Goal: Transaction & Acquisition: Purchase product/service

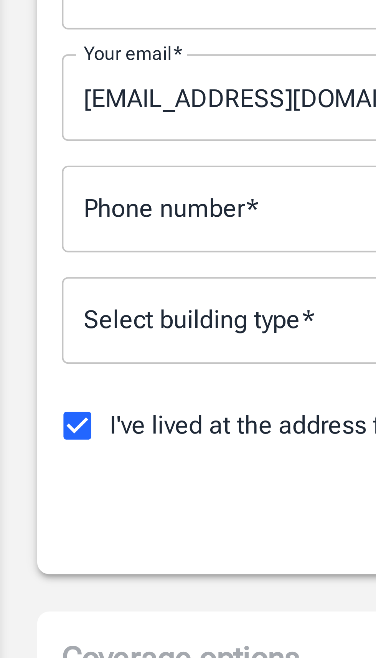
scroll to position [5, 0]
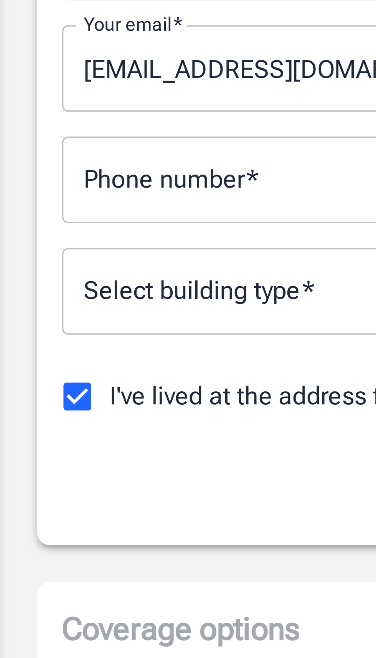
click at [24, 268] on body "Policy premium $ 22.08 /mo Liberty Mutual Renters Insurance [STREET_ADDRESS] Yo…" at bounding box center [188, 490] width 376 height 991
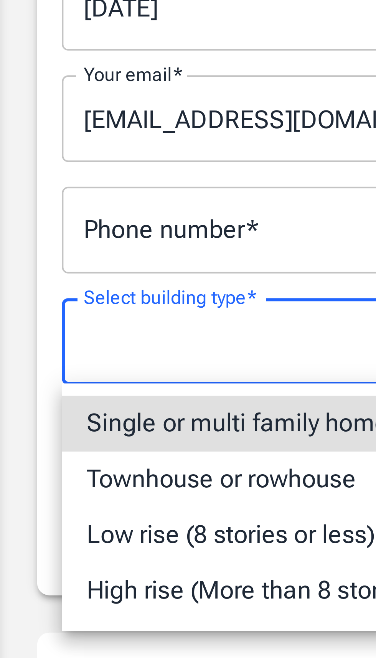
click at [22, 289] on li "Single or multi family home" at bounding box center [187, 288] width 345 height 14
type input "singlefamily"
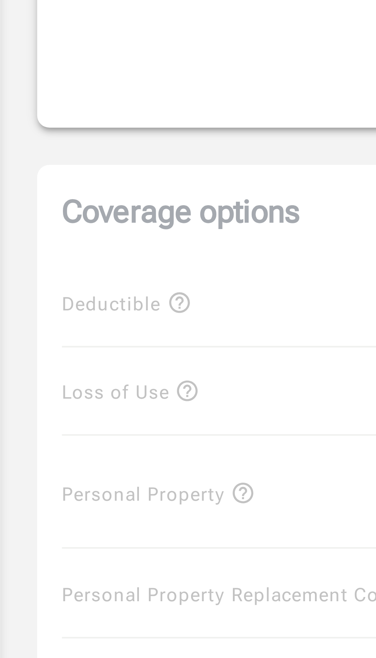
click at [20, 373] on div "Coverage options Deductible $500 Loss of Use $1,000 Personal Property $5,000 50…" at bounding box center [188, 440] width 358 height 202
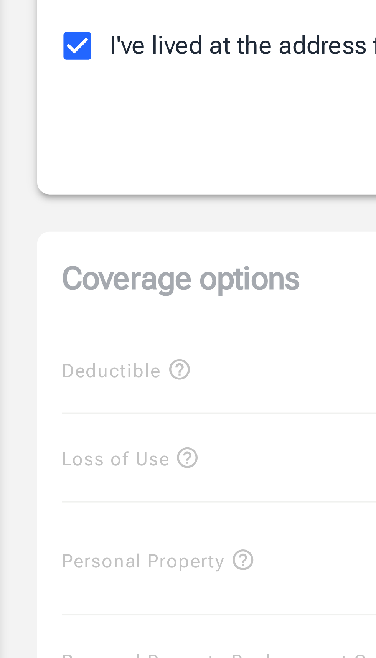
scroll to position [164, 0]
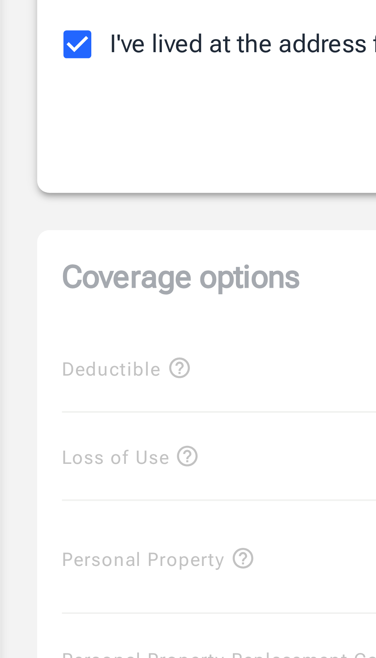
click at [19, 212] on div "Coverage options Deductible $500 Loss of Use $1,000 Personal Property $5,000 50…" at bounding box center [188, 282] width 358 height 202
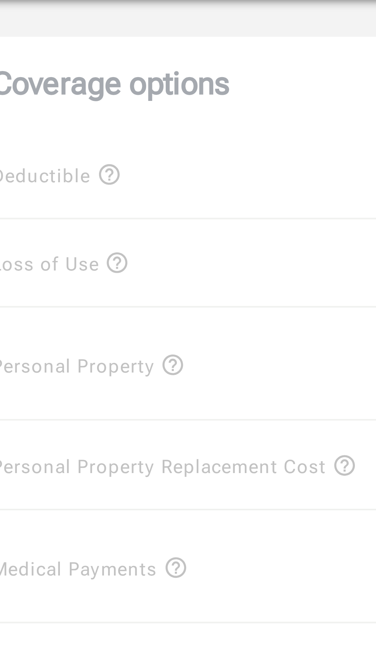
click at [62, 263] on div "Coverage options Deductible $500 Loss of Use $1,000 Personal Property $5,000 50…" at bounding box center [188, 282] width 358 height 202
click at [60, 261] on div "Coverage options Deductible $500 Loss of Use $1,000 Personal Property $5,000 50…" at bounding box center [188, 282] width 358 height 202
click at [62, 263] on div "Coverage options Deductible $500 Loss of Use $1,000 Personal Property $5,000 50…" at bounding box center [188, 282] width 358 height 202
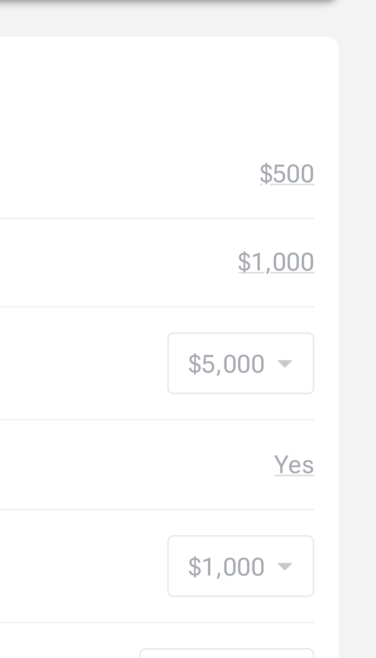
click at [334, 265] on div "Coverage options Deductible $500 Loss of Use $1,000 Personal Property $5,000 50…" at bounding box center [188, 282] width 358 height 202
click at [352, 262] on div "Coverage options Deductible $500 Loss of Use $1,000 Personal Property $5,000 50…" at bounding box center [188, 282] width 358 height 202
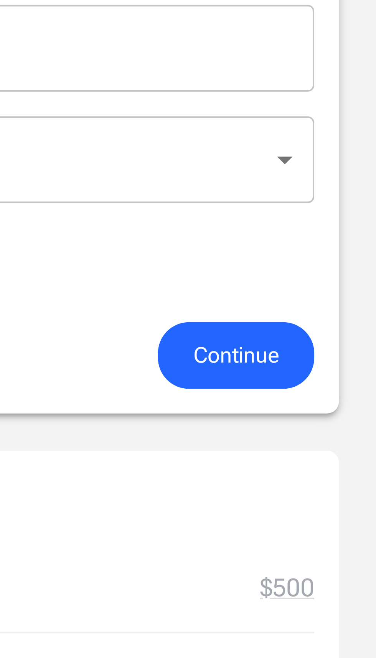
click at [332, 157] on span "Continue" at bounding box center [341, 157] width 21 height 10
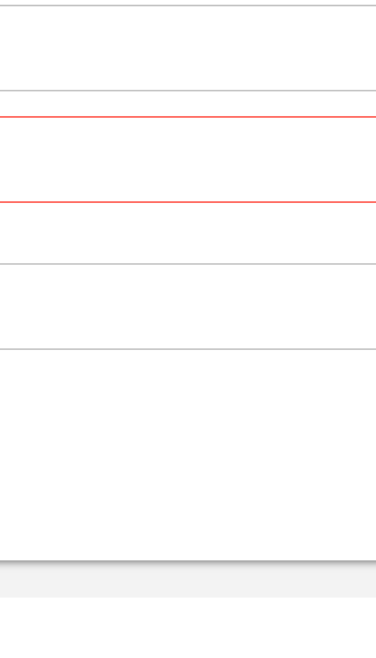
scroll to position [163, 0]
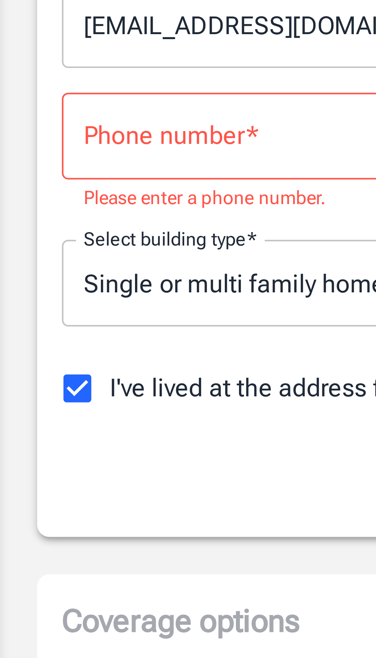
click at [22, 83] on div "Phone number   * Phone number   * Please enter a phone number." at bounding box center [187, 86] width 345 height 30
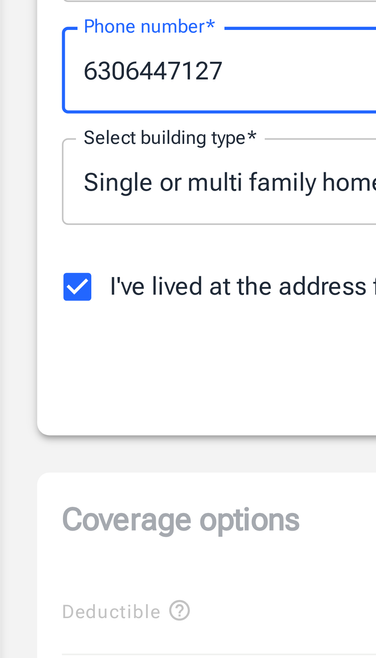
type input "6306447127"
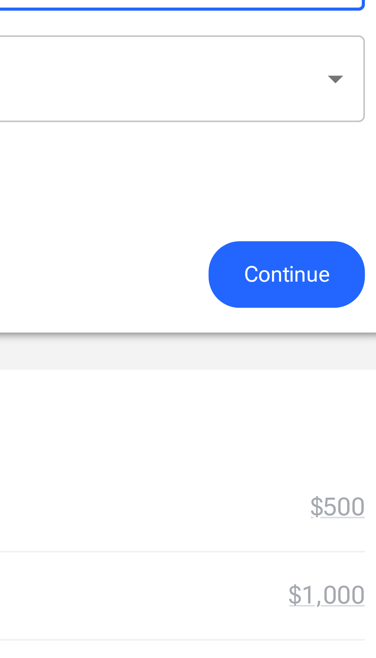
click at [340, 157] on span "Continue" at bounding box center [341, 158] width 21 height 10
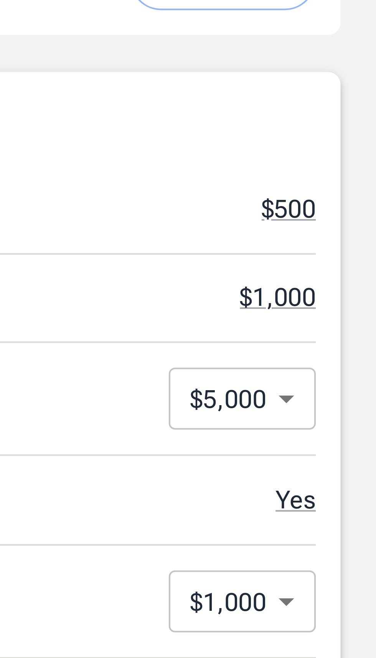
scroll to position [117, 0]
click at [354, 288] on body "Policy premium $ 22.08 /mo Liberty Mutual Renters Insurance [STREET_ADDRESS] Yo…" at bounding box center [188, 368] width 376 height 971
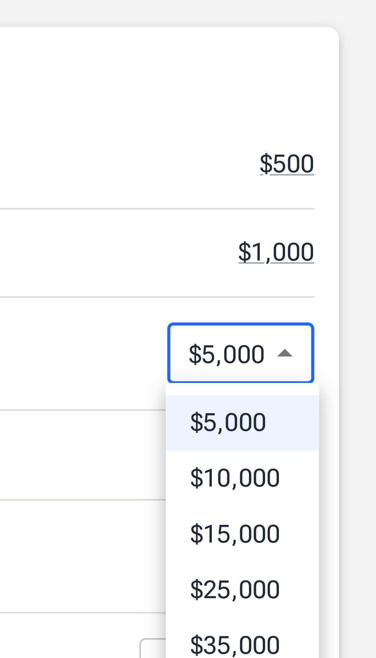
click at [307, 298] on div at bounding box center [188, 329] width 376 height 658
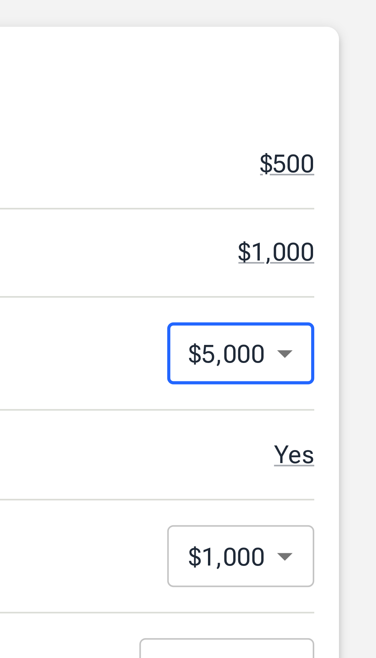
click at [331, 288] on body "Policy premium $ 22.08 /mo Liberty Mutual Renters Insurance [STREET_ADDRESS] Yo…" at bounding box center [188, 368] width 376 height 971
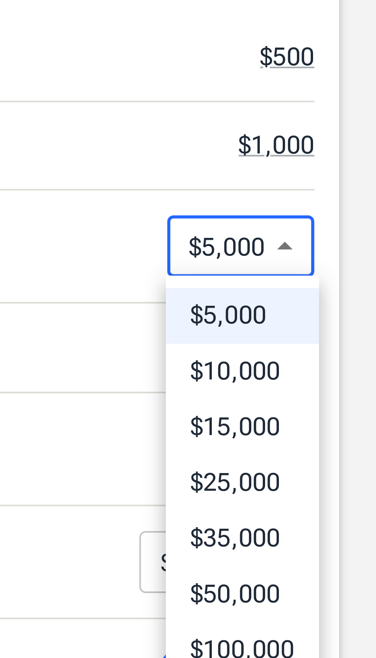
click at [335, 345] on li "$25,000" at bounding box center [343, 346] width 38 height 14
type input "25000"
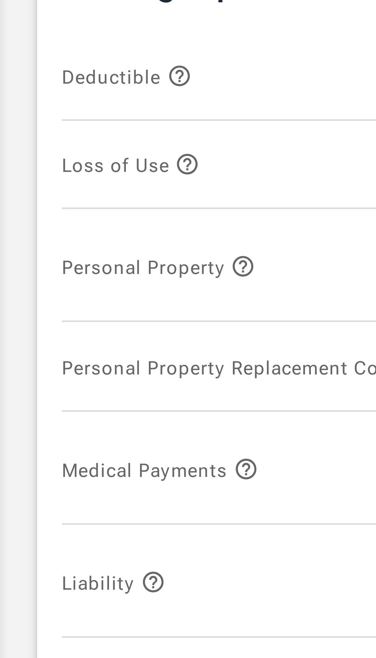
click at [46, 263] on icon "button" at bounding box center [46, 262] width 6 height 6
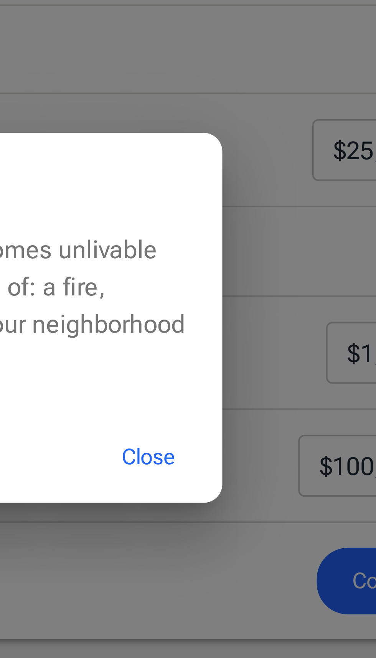
click at [283, 372] on button "Close" at bounding box center [280, 363] width 31 height 17
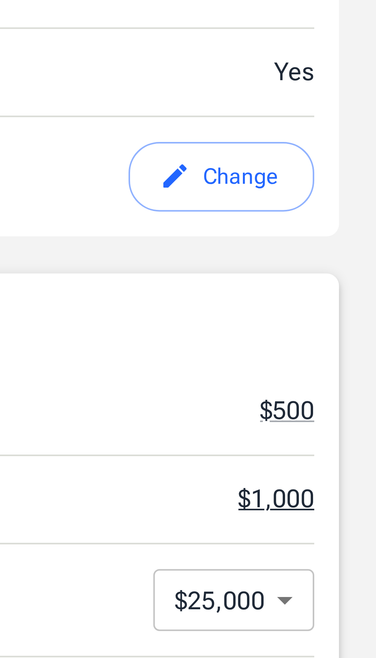
click at [348, 263] on button "$1,000" at bounding box center [351, 262] width 19 height 9
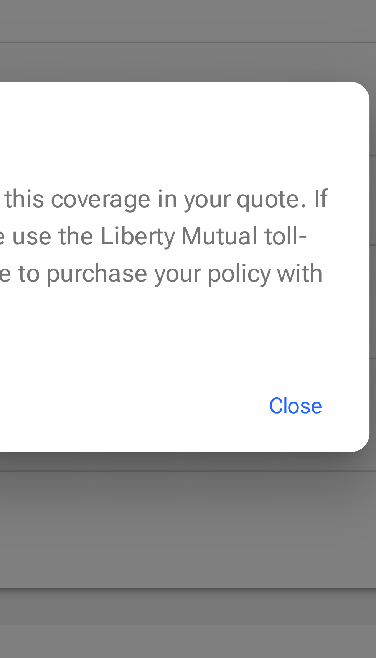
click at [280, 372] on button "Close" at bounding box center [280, 363] width 31 height 17
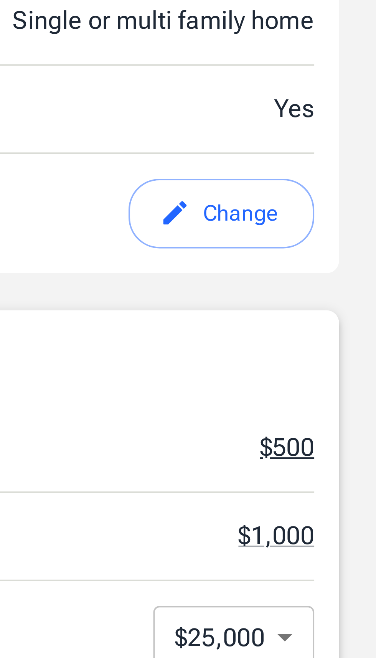
click at [352, 239] on button "$500" at bounding box center [353, 240] width 13 height 9
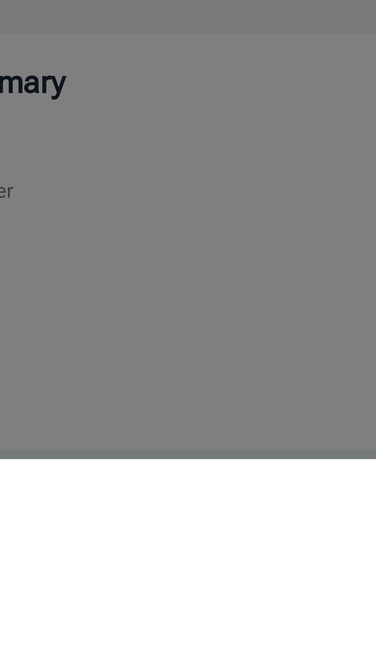
click at [86, 636] on div "Deductible is not adjustable Liberty Mutual did not offer other options for thi…" at bounding box center [188, 329] width 376 height 658
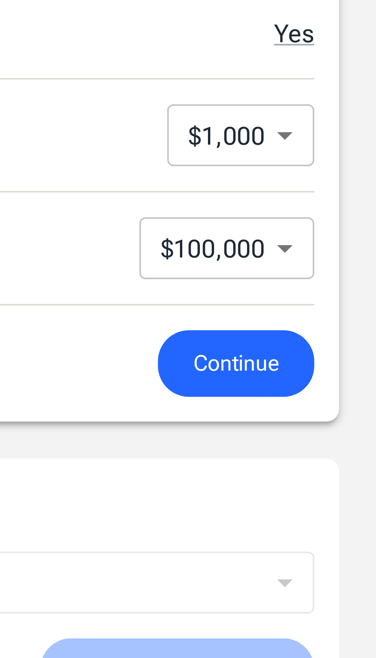
click at [336, 396] on span "Continue" at bounding box center [341, 395] width 21 height 10
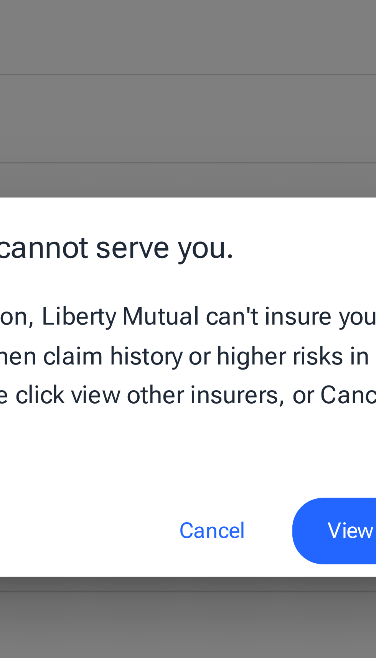
click at [210, 365] on button "Cancel" at bounding box center [213, 365] width 34 height 17
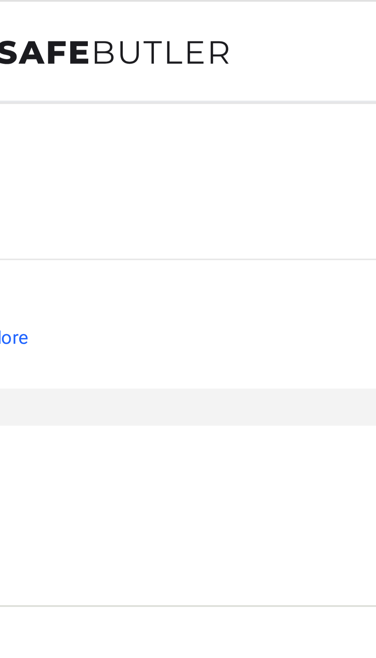
scroll to position [0, 0]
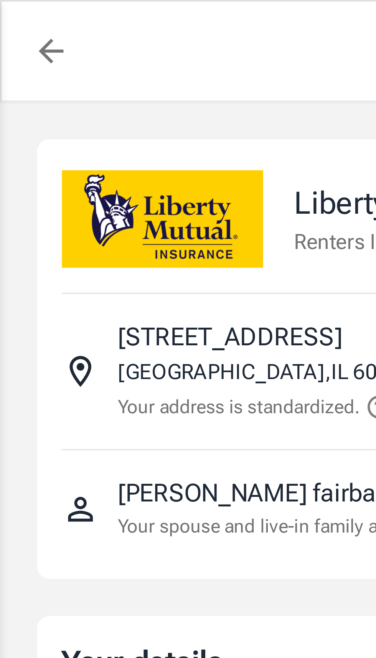
click at [10, 15] on icon "back to quotes" at bounding box center [12, 12] width 9 height 9
